Goal: Answer question/provide support: Share knowledge or assist other users

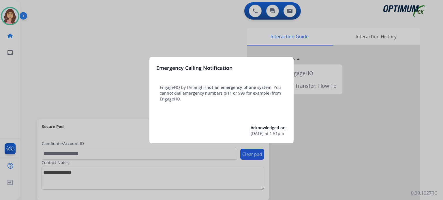
click at [208, 34] on div at bounding box center [221, 100] width 443 height 200
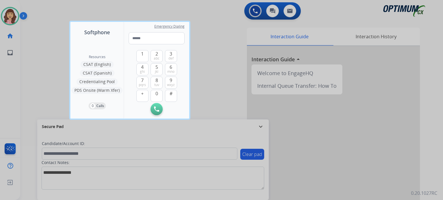
click at [224, 56] on div at bounding box center [221, 100] width 443 height 200
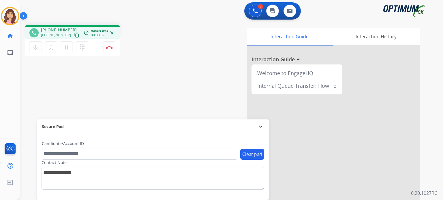
click at [74, 34] on mat-icon "content_copy" at bounding box center [76, 35] width 5 height 5
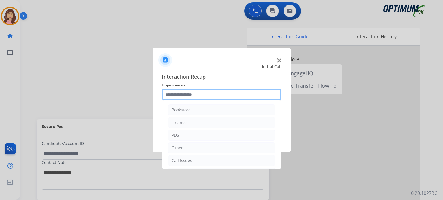
click at [200, 99] on input "text" at bounding box center [222, 95] width 120 height 12
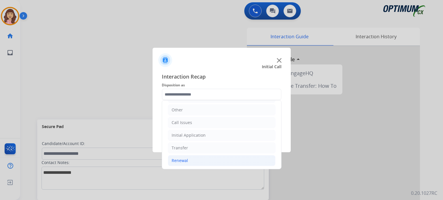
click at [191, 156] on li "Renewal" at bounding box center [221, 160] width 107 height 11
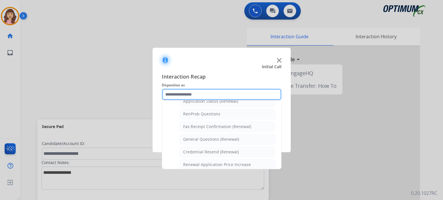
scroll to position [135, 0]
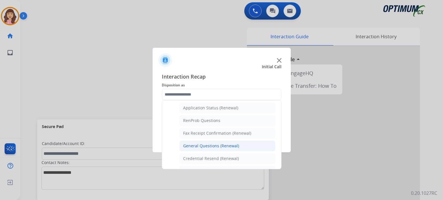
click at [209, 144] on div "General Questions (Renewal)" at bounding box center [211, 146] width 56 height 6
type input "**********"
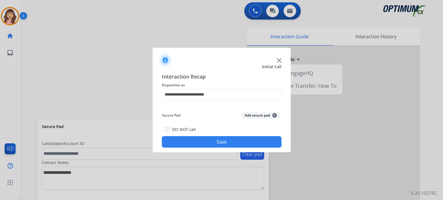
click at [207, 142] on button "Save" at bounding box center [222, 142] width 120 height 12
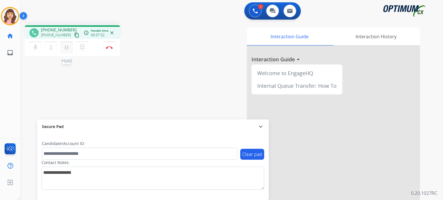
click at [69, 47] on mat-icon "pause" at bounding box center [66, 47] width 7 height 7
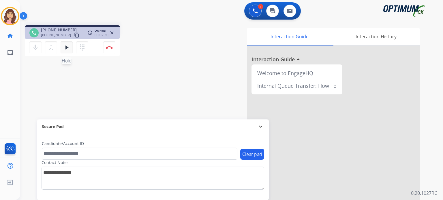
click at [68, 46] on mat-icon "play_arrow" at bounding box center [66, 47] width 7 height 7
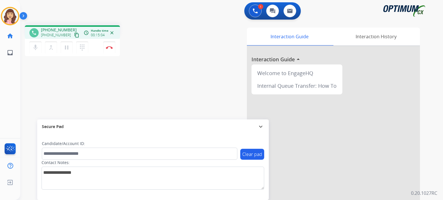
click at [111, 89] on div "phone [PHONE_NUMBER] [PHONE_NUMBER] content_copy access_time Call metrics Queue…" at bounding box center [224, 141] width 409 height 240
click at [108, 48] on img at bounding box center [109, 47] width 7 height 3
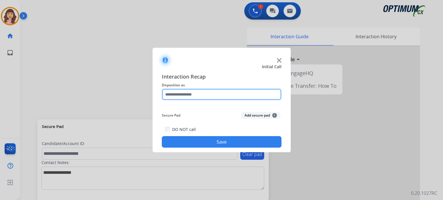
click at [178, 93] on input "text" at bounding box center [222, 95] width 120 height 12
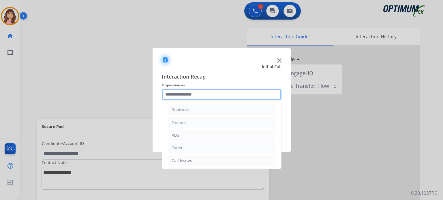
scroll to position [38, 0]
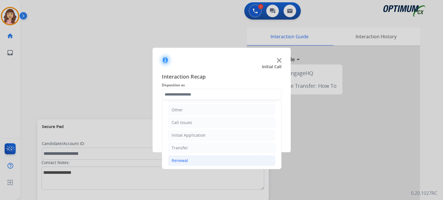
click at [189, 159] on li "Renewal" at bounding box center [221, 160] width 107 height 11
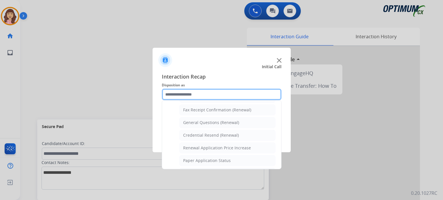
scroll to position [145, 0]
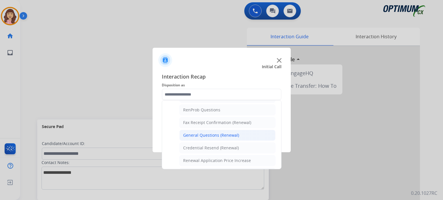
click at [221, 133] on div "General Questions (Renewal)" at bounding box center [211, 136] width 56 height 6
type input "**********"
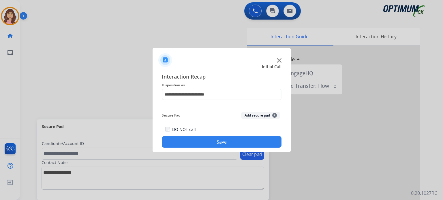
click at [216, 143] on button "Save" at bounding box center [222, 142] width 120 height 12
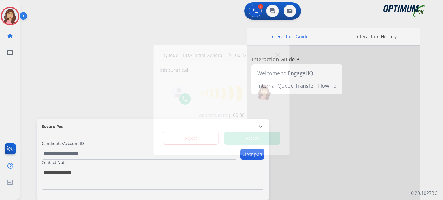
click at [130, 19] on div at bounding box center [221, 100] width 443 height 200
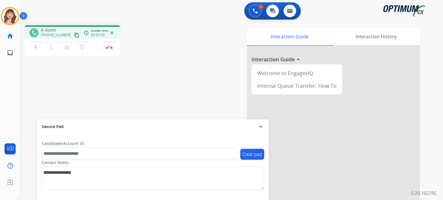
click at [96, 50] on div "mic Mute merge_type Bridge pause Hold dialpad Dialpad Disconnect" at bounding box center [72, 47] width 95 height 17
click at [103, 50] on div "mic Mute merge_type Bridge pause Hold dialpad Dialpad Disconnect" at bounding box center [72, 47] width 95 height 17
click at [103, 47] on button "Disconnect" at bounding box center [109, 47] width 12 height 12
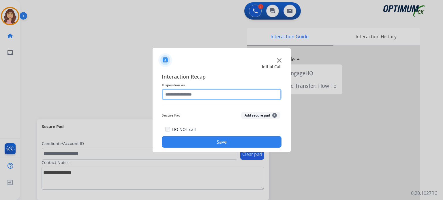
click at [197, 97] on input "text" at bounding box center [222, 95] width 120 height 12
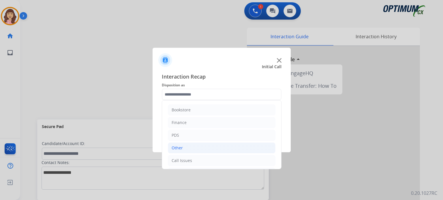
click at [184, 149] on li "Other" at bounding box center [221, 148] width 107 height 11
drag, startPoint x: 276, startPoint y: 113, endPoint x: 277, endPoint y: 129, distance: 16.1
click at [277, 129] on div "Bookstore Finance PDS Other Ticket Escalation Military School Age Sup Call Back…" at bounding box center [222, 134] width 120 height 69
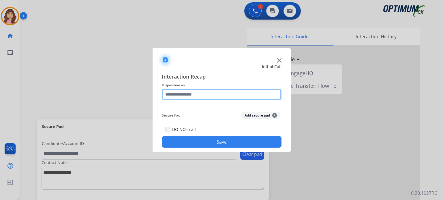
click at [247, 91] on input "text" at bounding box center [222, 95] width 120 height 12
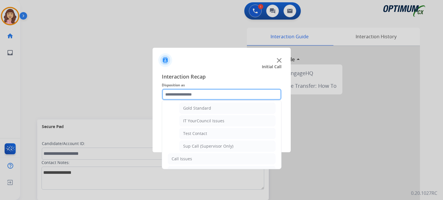
scroll to position [115, 0]
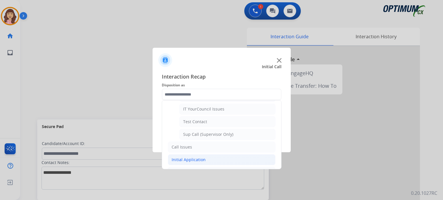
click at [218, 154] on li "Initial Application" at bounding box center [221, 159] width 107 height 11
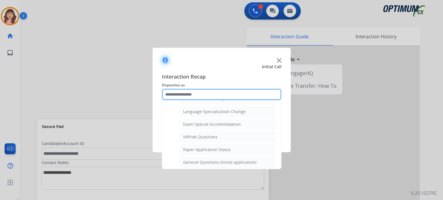
scroll to position [327, 0]
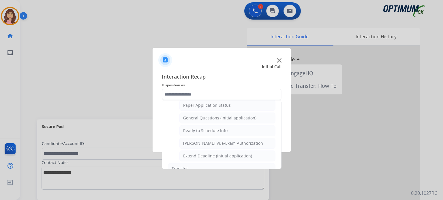
click at [278, 63] on div at bounding box center [221, 58] width 138 height 20
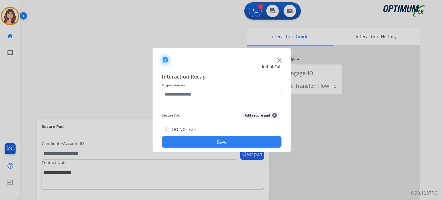
click at [279, 61] on img at bounding box center [279, 60] width 5 height 5
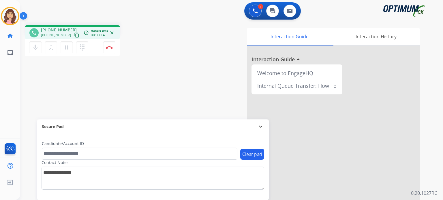
click at [74, 35] on mat-icon "content_copy" at bounding box center [76, 35] width 5 height 5
click at [66, 47] on mat-icon "pause" at bounding box center [66, 47] width 7 height 7
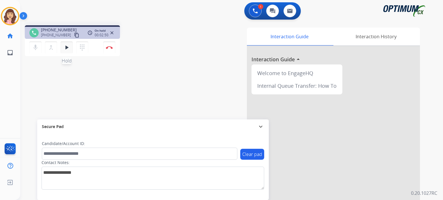
click at [66, 50] on mat-icon "play_arrow" at bounding box center [66, 47] width 7 height 7
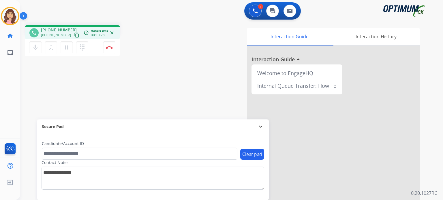
click at [74, 36] on mat-icon "content_copy" at bounding box center [76, 35] width 5 height 5
click at [138, 101] on div "phone [PHONE_NUMBER] [PHONE_NUMBER] content_copy access_time Call metrics Queue…" at bounding box center [224, 141] width 409 height 240
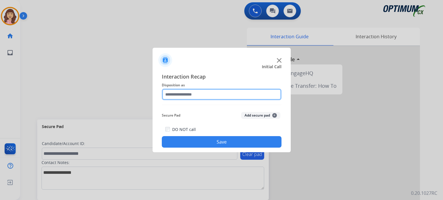
click at [197, 93] on input "text" at bounding box center [222, 95] width 120 height 12
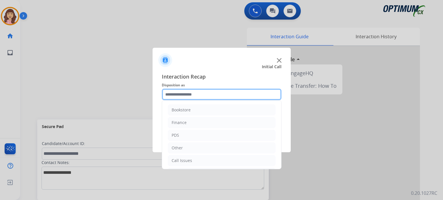
scroll to position [38, 0]
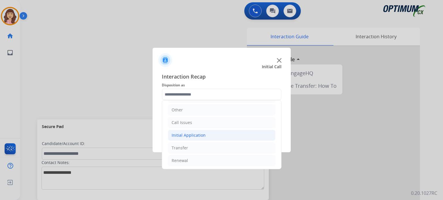
click at [208, 135] on li "Initial Application" at bounding box center [221, 135] width 107 height 11
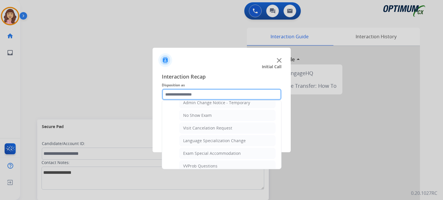
scroll to position [259, 0]
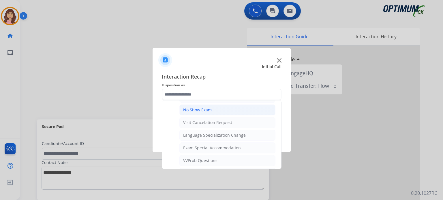
click at [202, 108] on div "No Show Exam" at bounding box center [197, 110] width 29 height 6
type input "**********"
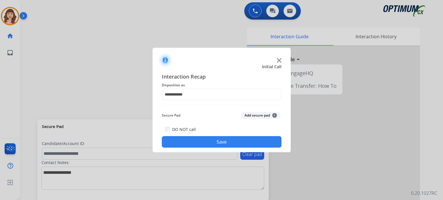
click at [206, 144] on button "Save" at bounding box center [222, 142] width 120 height 12
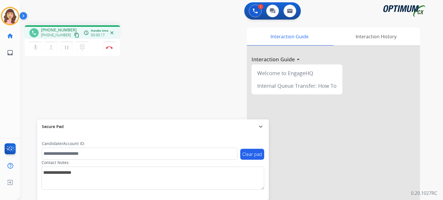
click at [74, 33] on mat-icon "content_copy" at bounding box center [76, 35] width 5 height 5
click at [109, 48] on img at bounding box center [109, 47] width 7 height 3
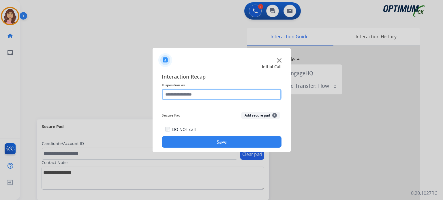
click at [203, 95] on input "text" at bounding box center [222, 95] width 120 height 12
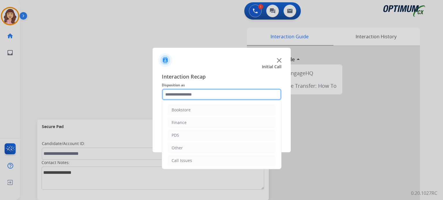
scroll to position [38, 0]
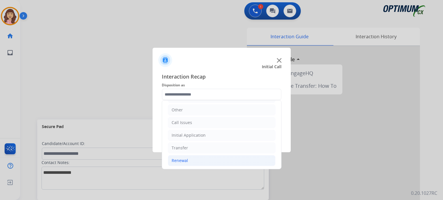
click at [190, 159] on li "Renewal" at bounding box center [221, 160] width 107 height 11
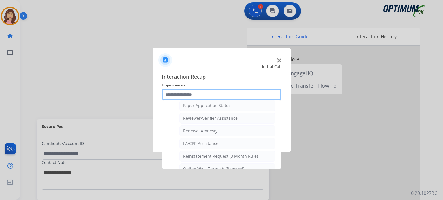
scroll to position [213, 0]
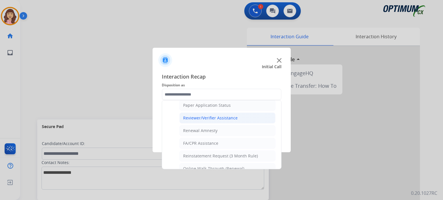
click at [211, 115] on div "Reviewer/Verifier Assistance" at bounding box center [210, 118] width 54 height 6
type input "**********"
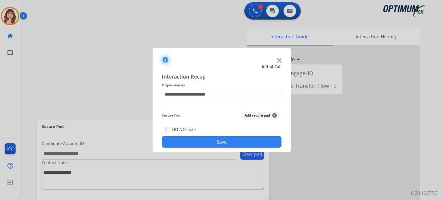
click at [219, 145] on button "Save" at bounding box center [222, 142] width 120 height 12
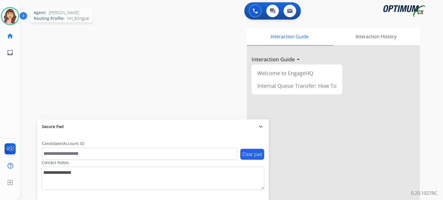
click at [10, 15] on img at bounding box center [10, 16] width 16 height 16
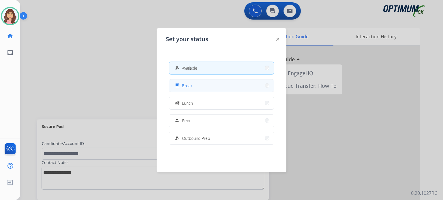
click at [198, 88] on button "free_breakfast Break" at bounding box center [221, 86] width 105 height 12
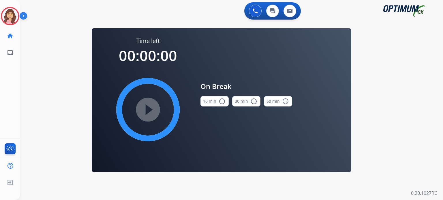
click at [218, 105] on button "10 min radio_button_unchecked" at bounding box center [214, 101] width 28 height 10
click at [147, 111] on mat-icon "play_circle_filled" at bounding box center [147, 109] width 7 height 7
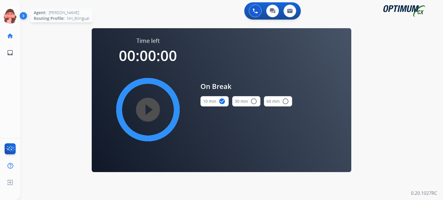
click at [9, 17] on icon at bounding box center [10, 16] width 19 height 19
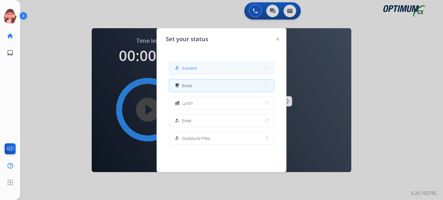
click at [195, 73] on button "how_to_reg Available" at bounding box center [221, 68] width 105 height 12
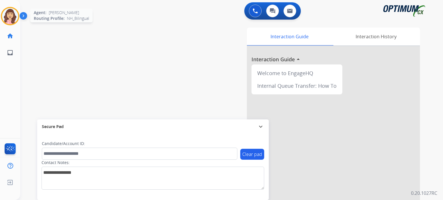
click at [7, 19] on img at bounding box center [10, 16] width 16 height 16
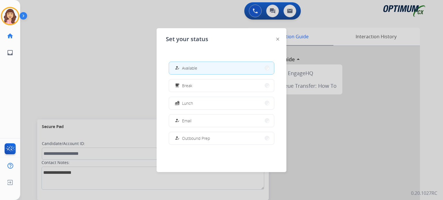
click at [122, 58] on div at bounding box center [221, 100] width 443 height 200
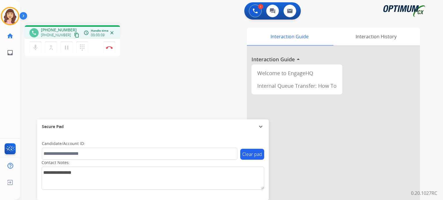
click at [74, 34] on mat-icon "content_copy" at bounding box center [76, 35] width 5 height 5
click at [112, 49] on img at bounding box center [109, 47] width 7 height 3
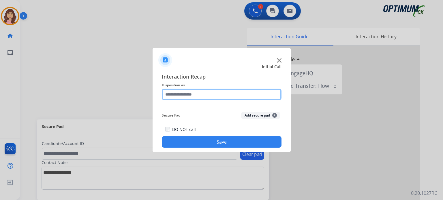
click at [222, 95] on input "text" at bounding box center [222, 95] width 120 height 12
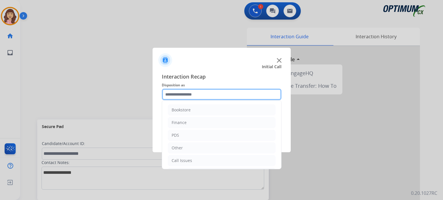
scroll to position [38, 0]
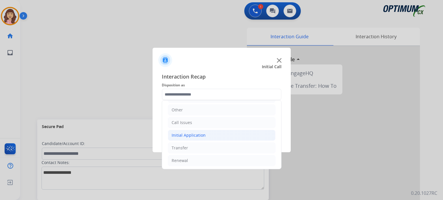
click at [202, 135] on div "Initial Application" at bounding box center [188, 136] width 34 height 6
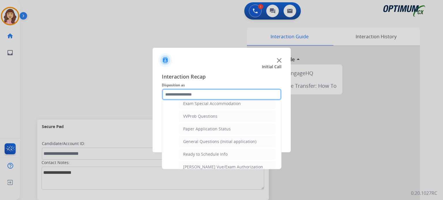
scroll to position [301, 0]
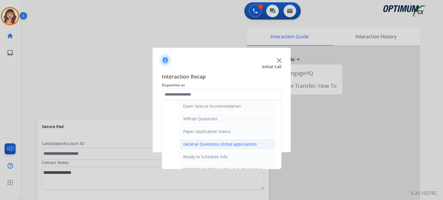
click at [213, 141] on div "General Questions (Initial application)" at bounding box center [219, 144] width 73 height 6
type input "**********"
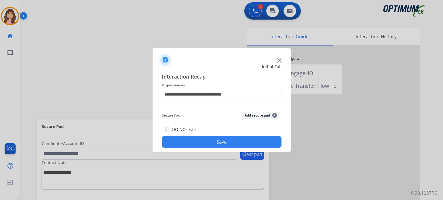
click at [214, 143] on button "Save" at bounding box center [222, 142] width 120 height 12
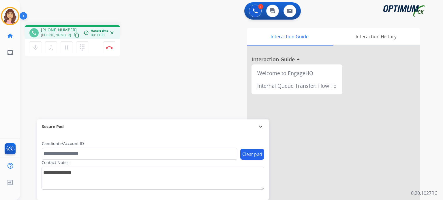
click at [74, 35] on mat-icon "content_copy" at bounding box center [76, 35] width 5 height 5
click at [109, 48] on img at bounding box center [109, 47] width 7 height 3
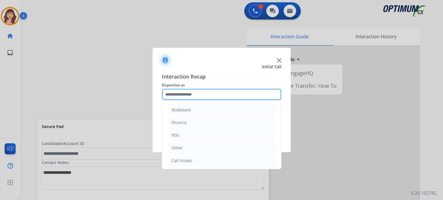
click at [212, 94] on input "text" at bounding box center [222, 95] width 120 height 12
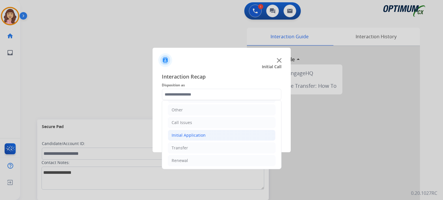
click at [193, 136] on div "Initial Application" at bounding box center [188, 136] width 34 height 6
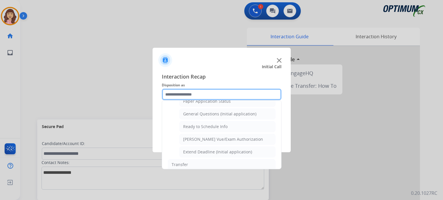
scroll to position [343, 0]
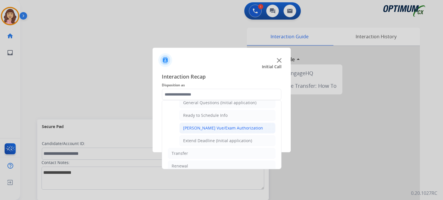
click at [224, 125] on div "[PERSON_NAME] Vue/Exam Authorization" at bounding box center [223, 128] width 80 height 6
type input "**********"
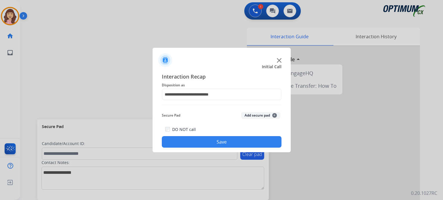
click at [216, 141] on button "Save" at bounding box center [222, 142] width 120 height 12
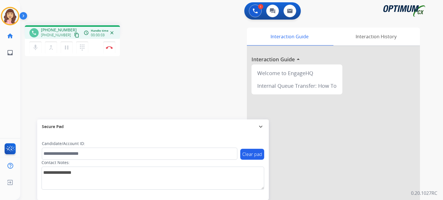
click at [74, 35] on mat-icon "content_copy" at bounding box center [76, 35] width 5 height 5
click at [108, 48] on img at bounding box center [109, 47] width 7 height 3
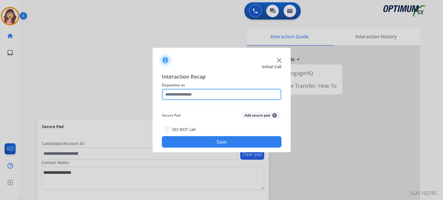
click at [198, 95] on input "text" at bounding box center [222, 95] width 120 height 12
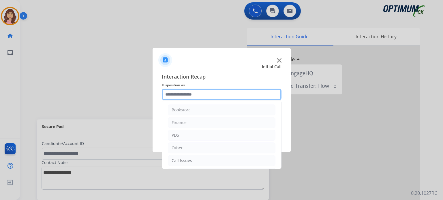
scroll to position [38, 0]
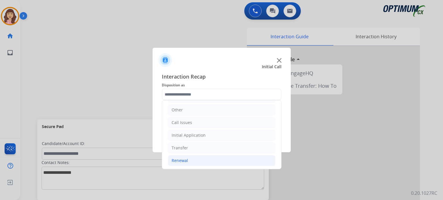
click at [192, 159] on li "Renewal" at bounding box center [221, 160] width 107 height 11
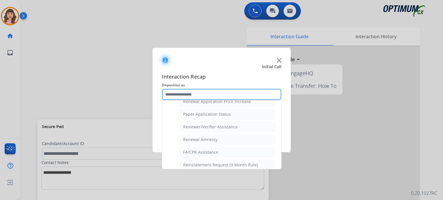
scroll to position [220, 0]
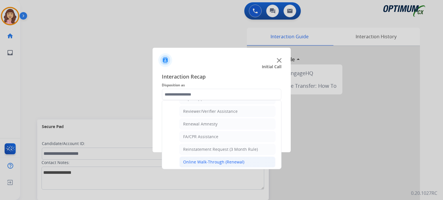
click at [246, 159] on li "Online Walk-Through (Renewal)" at bounding box center [227, 162] width 96 height 11
type input "**********"
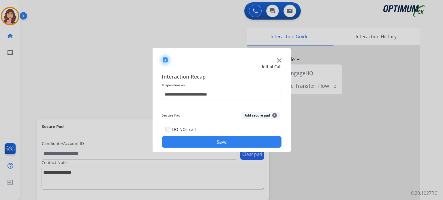
click at [230, 142] on button "Save" at bounding box center [222, 142] width 120 height 12
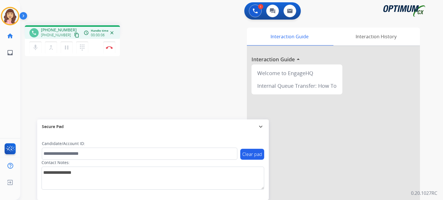
click at [74, 37] on mat-icon "content_copy" at bounding box center [76, 35] width 5 height 5
click at [110, 47] on img at bounding box center [109, 47] width 7 height 3
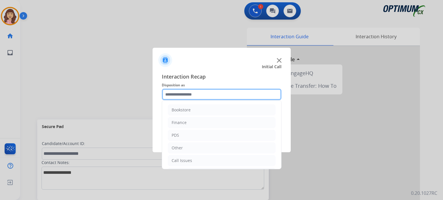
click at [208, 99] on input "text" at bounding box center [222, 95] width 120 height 12
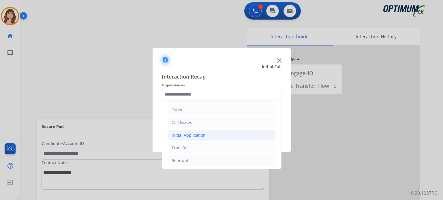
click at [199, 137] on li "Initial Application" at bounding box center [221, 135] width 107 height 11
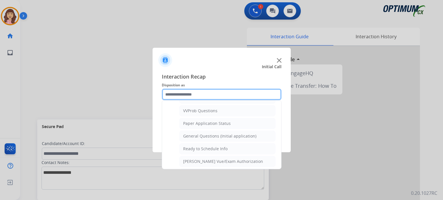
scroll to position [305, 0]
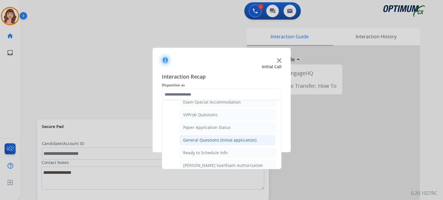
click at [225, 137] on div "General Questions (Initial application)" at bounding box center [219, 140] width 73 height 6
type input "**********"
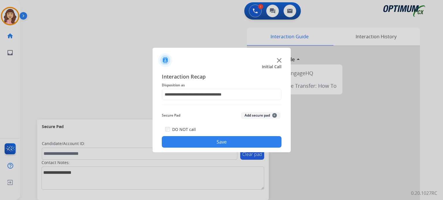
click at [218, 141] on button "Save" at bounding box center [222, 142] width 120 height 12
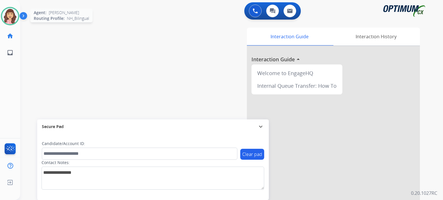
click at [14, 15] on img at bounding box center [10, 16] width 16 height 16
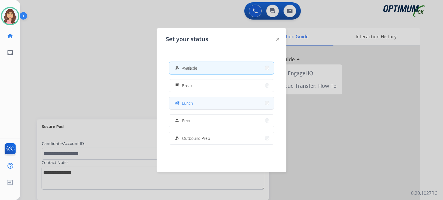
click at [199, 104] on button "fastfood Lunch" at bounding box center [221, 103] width 105 height 12
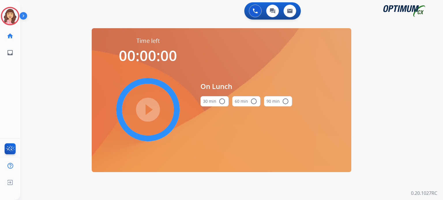
click at [221, 106] on button "30 min radio_button_unchecked" at bounding box center [214, 101] width 28 height 10
click at [151, 112] on mat-icon "play_circle_filled" at bounding box center [147, 109] width 7 height 7
